Goal: Transaction & Acquisition: Purchase product/service

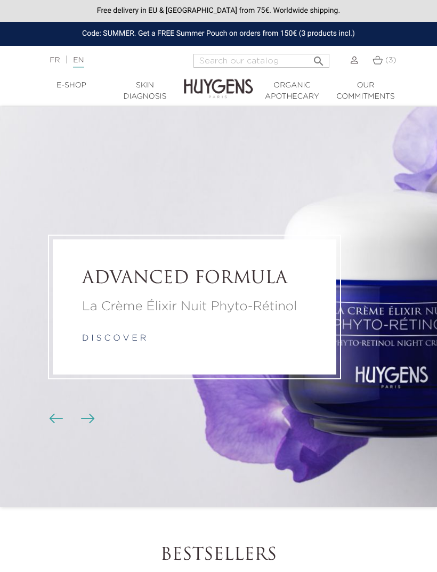
click at [376, 63] on img at bounding box center [378, 59] width 10 height 9
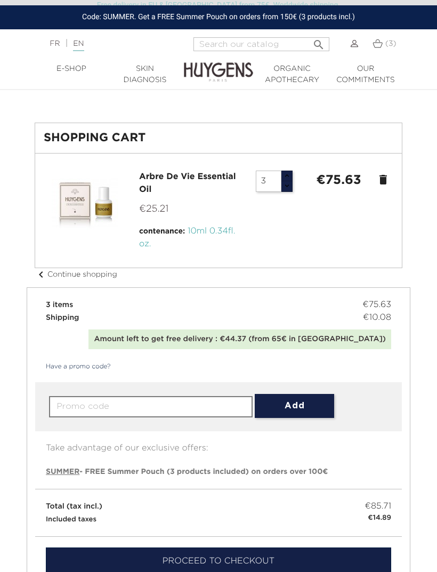
scroll to position [26, 0]
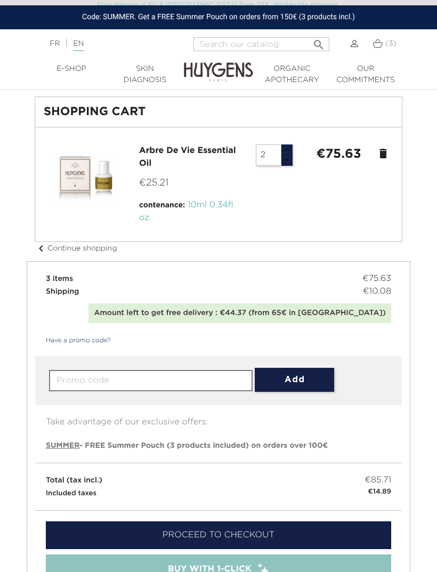
type input "3"
type input "6"
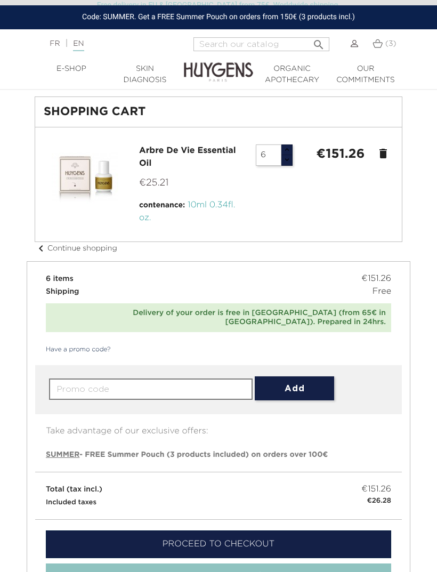
type input "5"
type input "4"
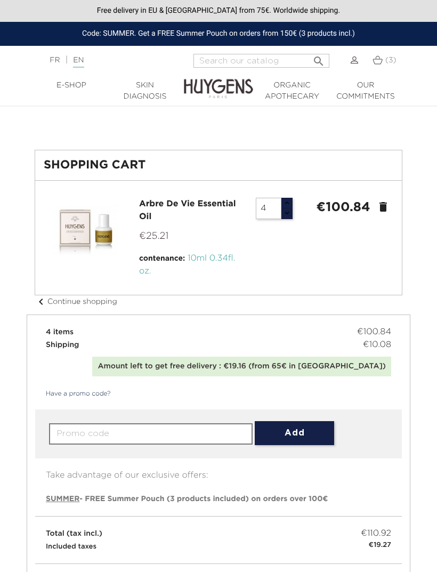
scroll to position [10, 0]
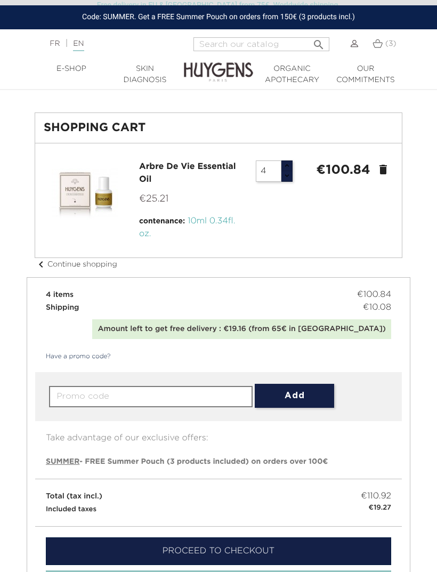
type input "3"
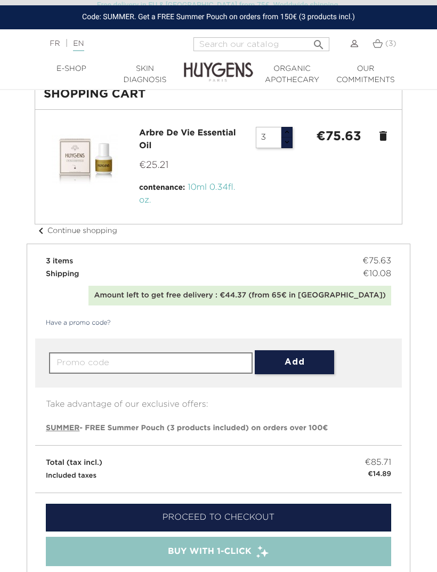
scroll to position [0, 0]
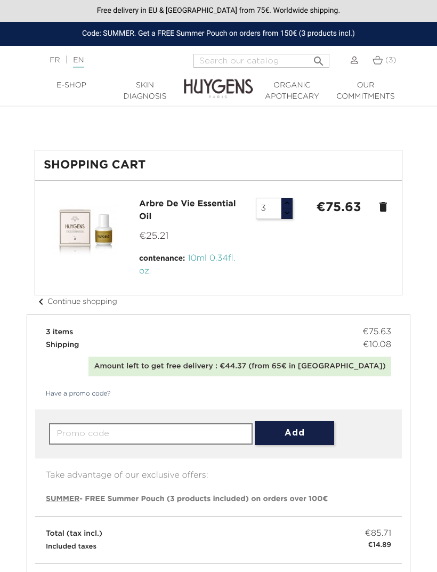
click at [297, 196] on li "Arbre De Vie Essential Oil €25.21 contenance: 10ml 0.34fl. oz. 3 €75.63 delete" at bounding box center [219, 237] width 350 height 97
type input "2"
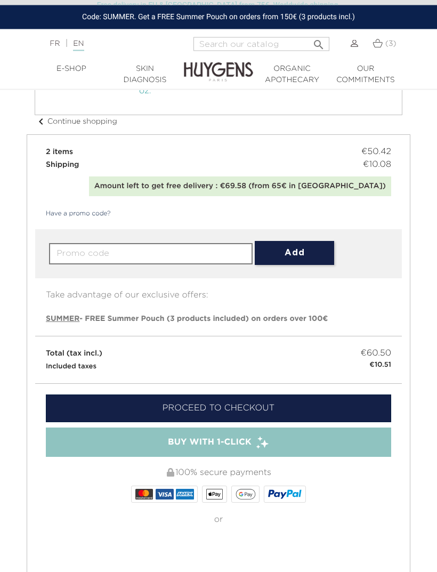
scroll to position [153, 0]
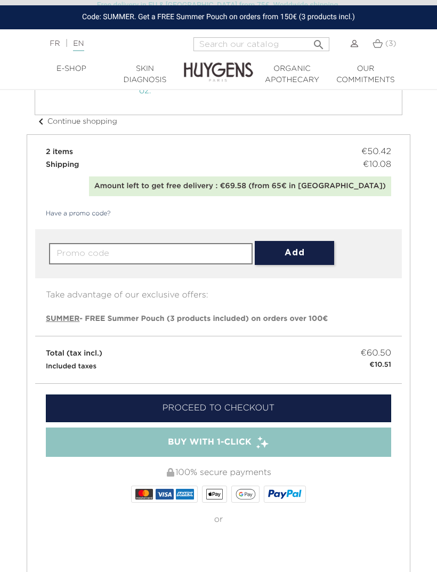
click at [333, 405] on link "Proceed to checkout" at bounding box center [219, 409] width 346 height 28
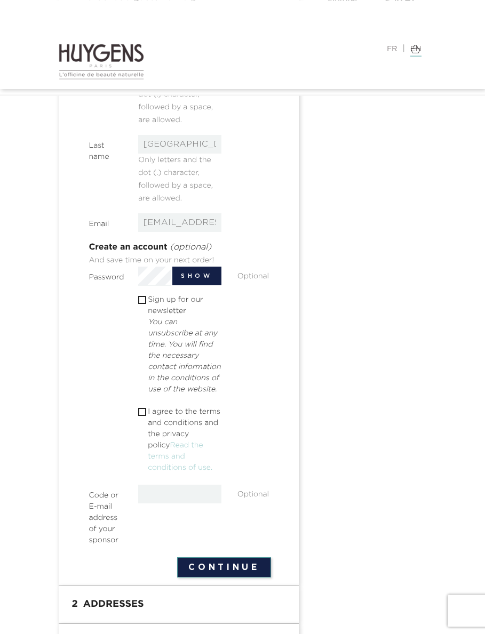
click at [131, 429] on div " I agree to the terms and conditions and the privacy policy Read the terms and…" at bounding box center [179, 441] width 99 height 70
click at [145, 416] on input "checkbox" at bounding box center [141, 412] width 7 height 7
checkbox input "true"
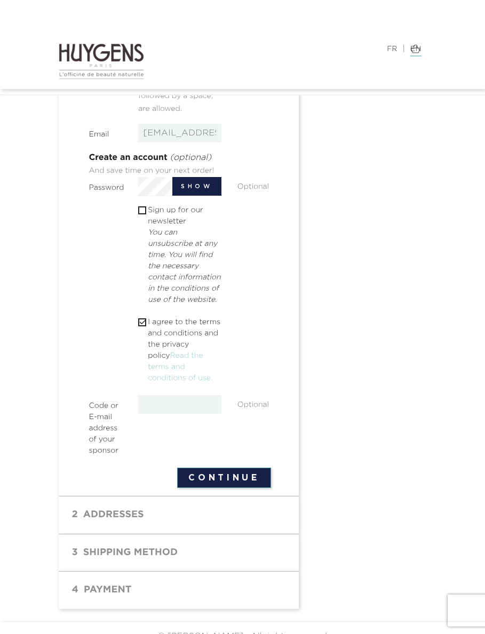
scroll to position [323, 0]
click at [253, 488] on button "Continue" at bounding box center [223, 478] width 93 height 20
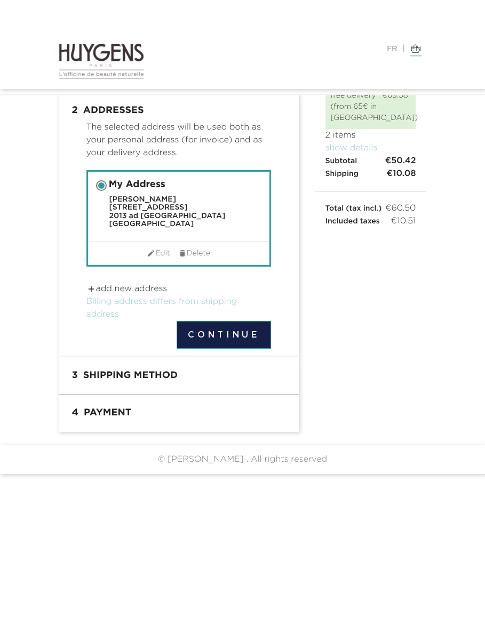
scroll to position [4, 0]
click at [246, 325] on button "Continue" at bounding box center [224, 335] width 94 height 28
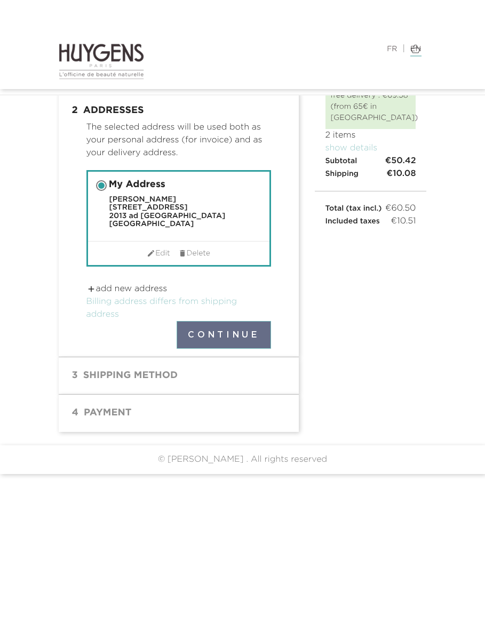
click at [241, 334] on button "Continue" at bounding box center [224, 335] width 94 height 28
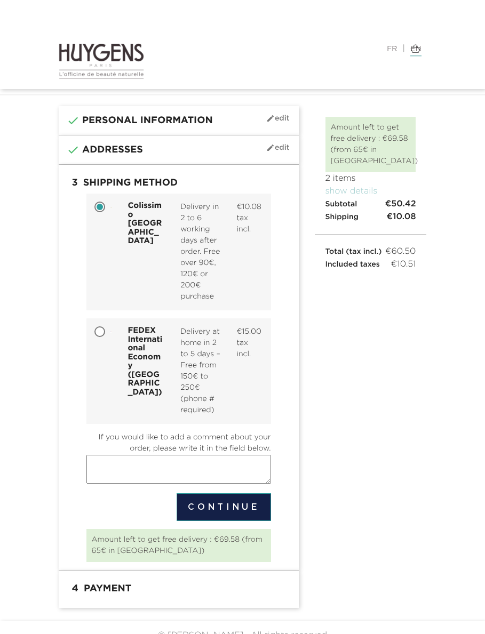
scroll to position [29, 0]
click at [221, 484] on textarea "If you would like to add a comment about your order, please write it in the fie…" at bounding box center [178, 469] width 185 height 29
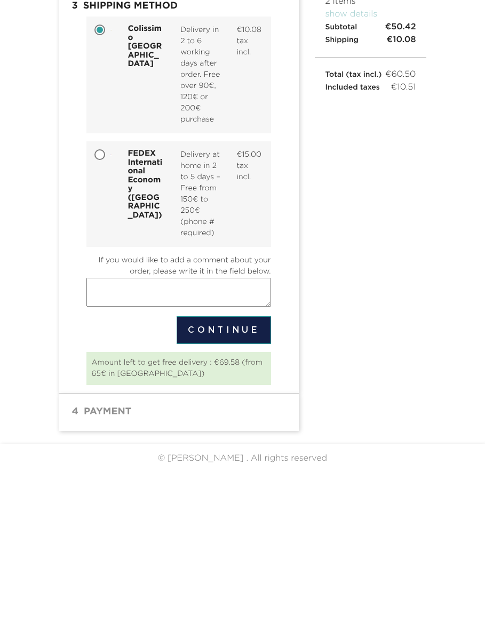
click at [227, 477] on button "Continue" at bounding box center [224, 491] width 94 height 28
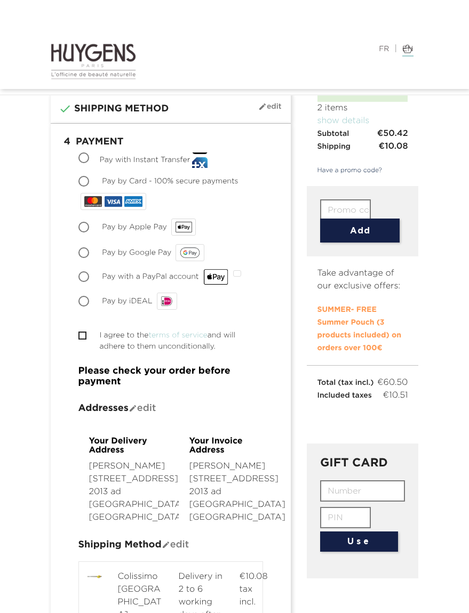
click at [89, 302] on input "Pay by iDEAL" at bounding box center [84, 302] width 11 height 11
radio input "true"
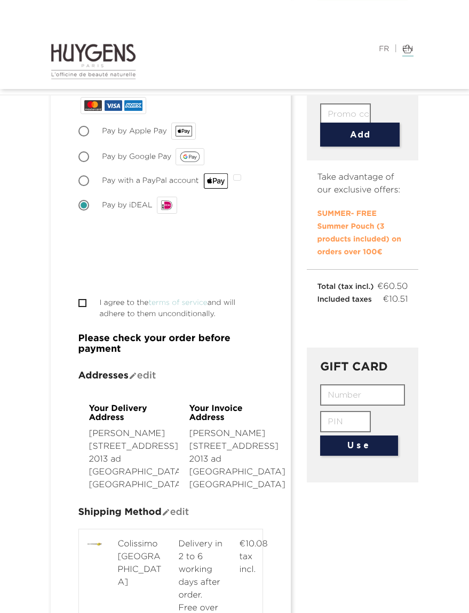
click at [85, 303] on input "I agree to the terms of service and will adhere to them unconditionally." at bounding box center [81, 303] width 7 height 7
checkbox input "true"
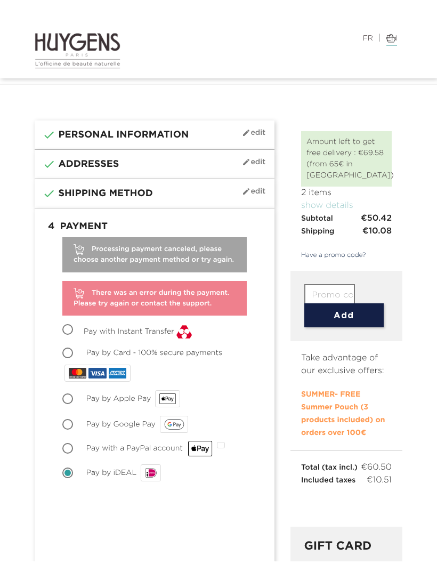
scroll to position [17, 0]
